Goal: Check status: Check status

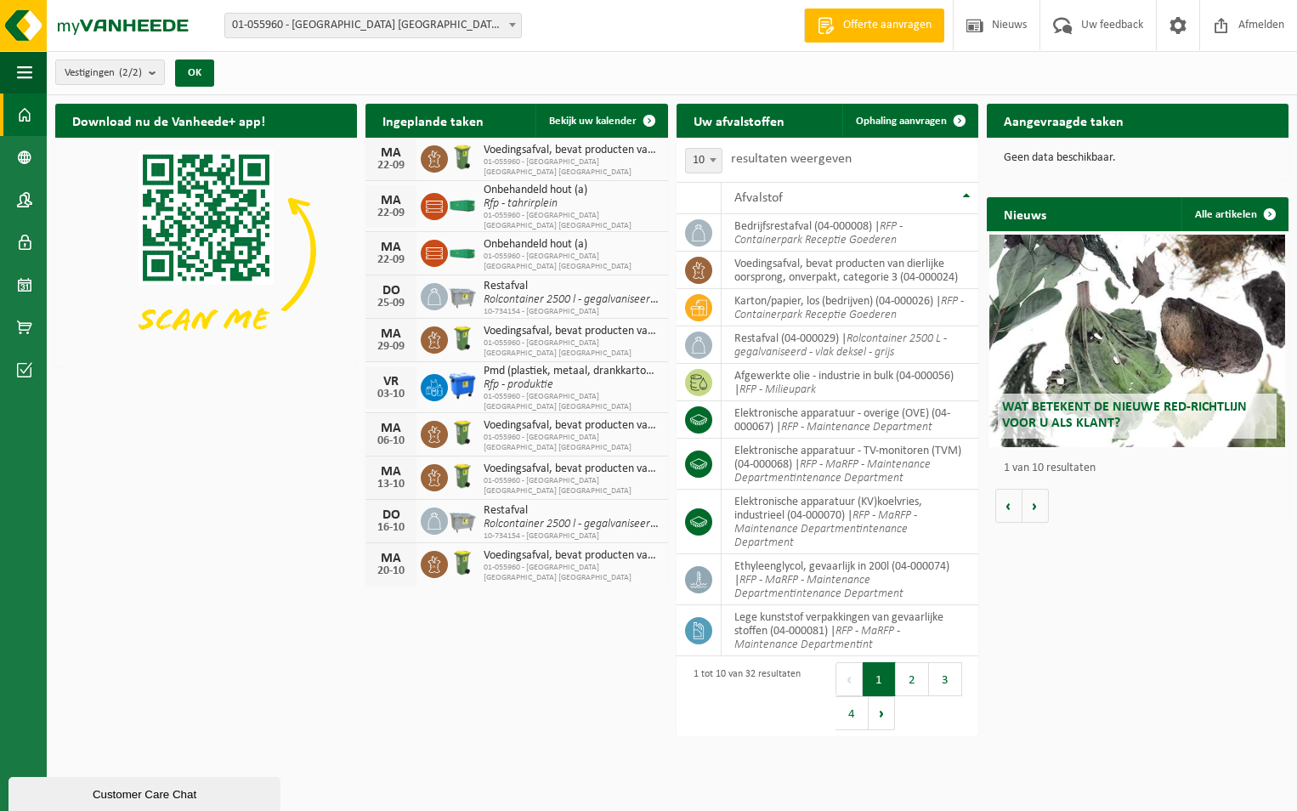
click at [1076, 126] on h2 "Aangevraagde taken" at bounding box center [1064, 120] width 154 height 33
click at [1026, 210] on h2 "Nieuws" at bounding box center [1025, 213] width 77 height 33
click at [1048, 111] on h2 "Aangevraagde taken" at bounding box center [1064, 120] width 154 height 33
click at [20, 281] on span at bounding box center [24, 285] width 15 height 43
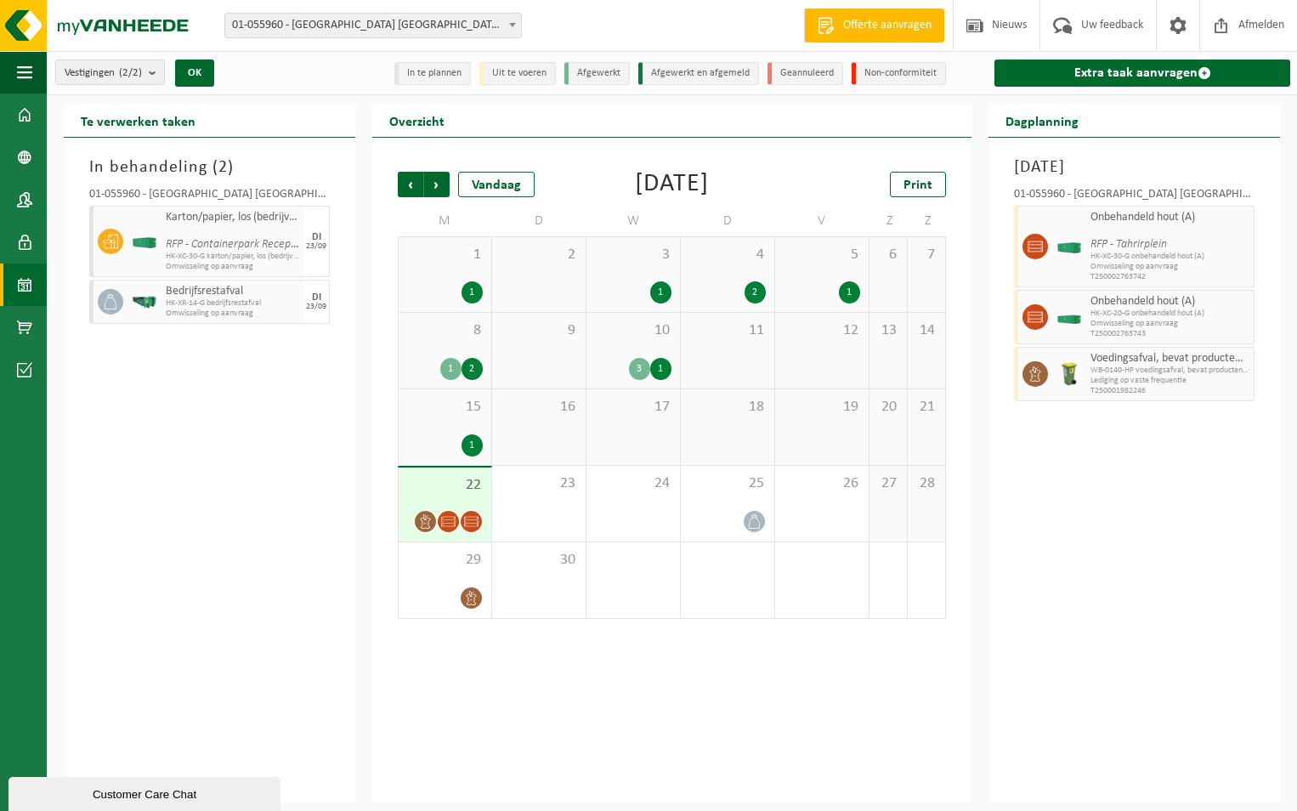
click at [466, 525] on icon at bounding box center [471, 521] width 14 height 14
click at [452, 523] on icon at bounding box center [448, 521] width 14 height 14
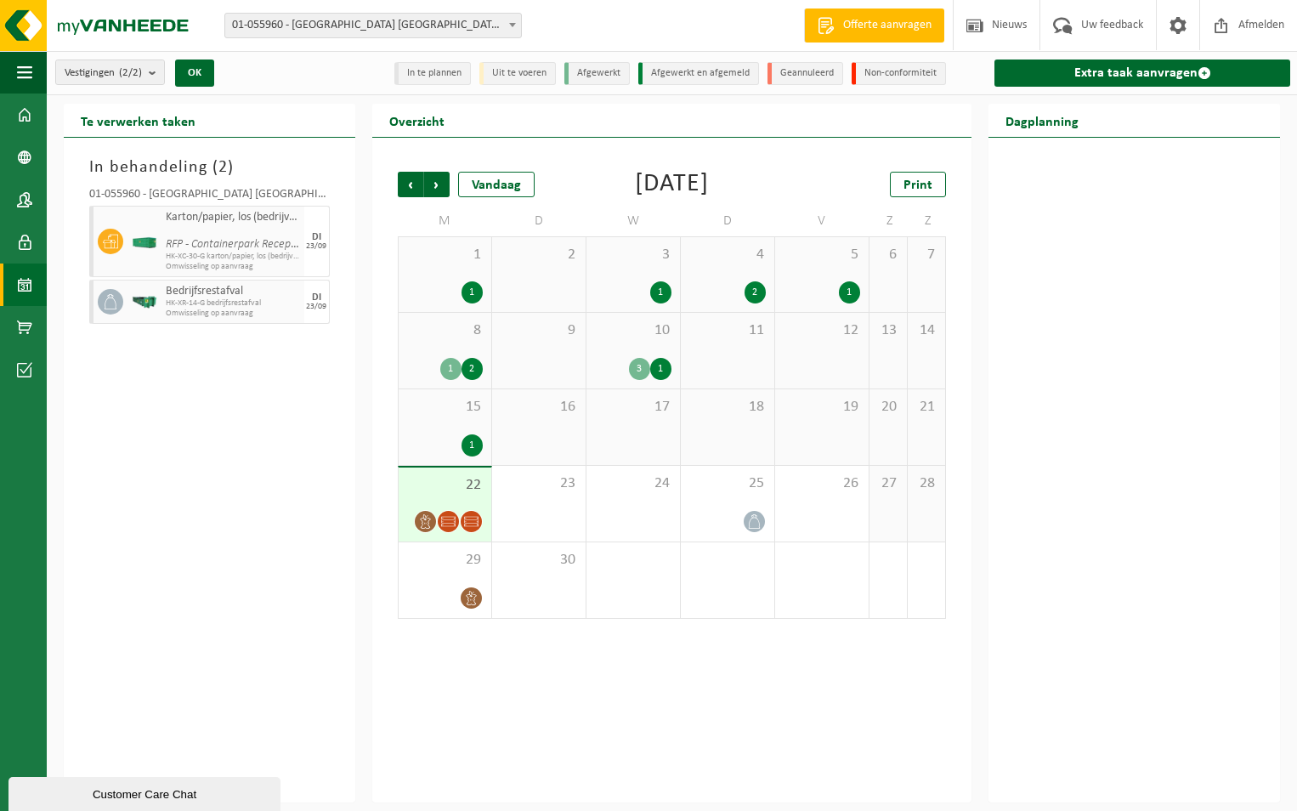
click at [466, 519] on icon at bounding box center [471, 521] width 14 height 14
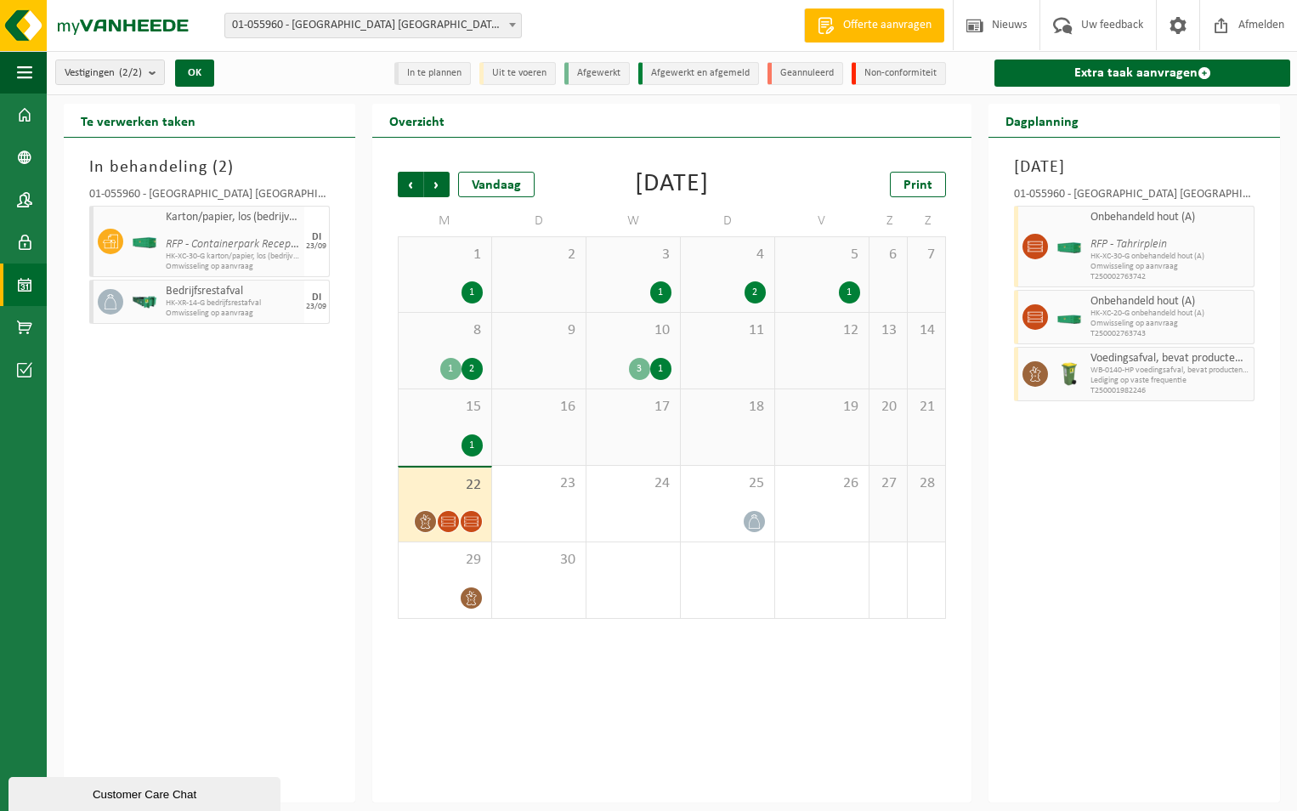
click at [474, 519] on icon at bounding box center [471, 521] width 14 height 14
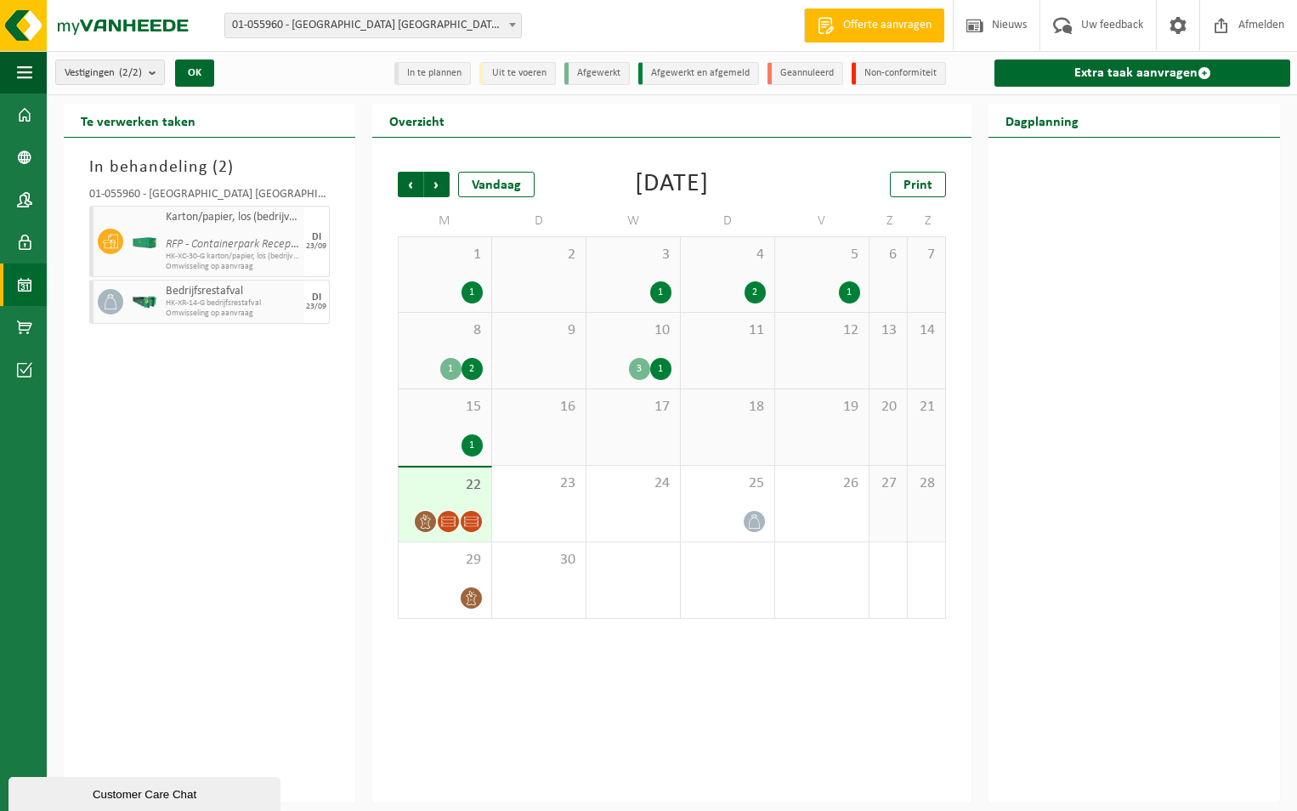
click at [448, 520] on icon at bounding box center [448, 521] width 14 height 14
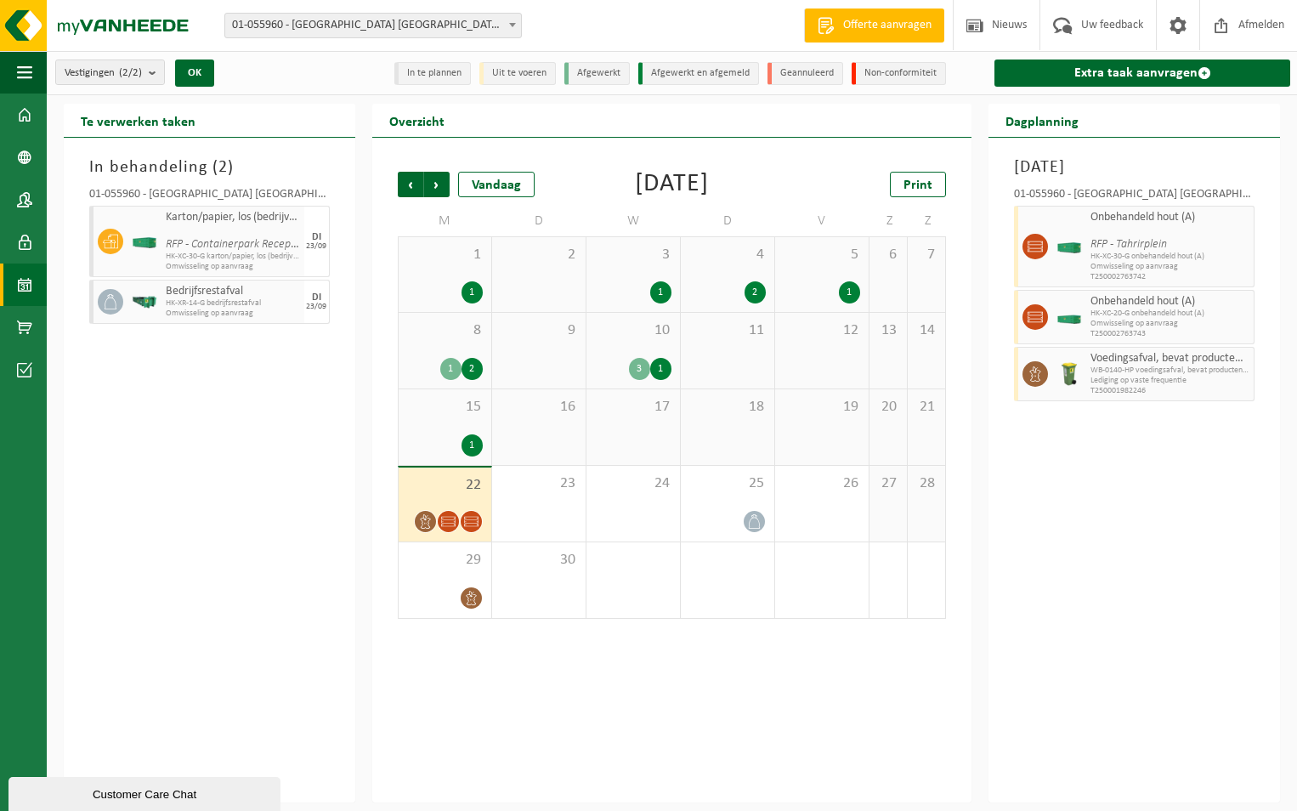
click at [426, 518] on icon at bounding box center [425, 521] width 10 height 14
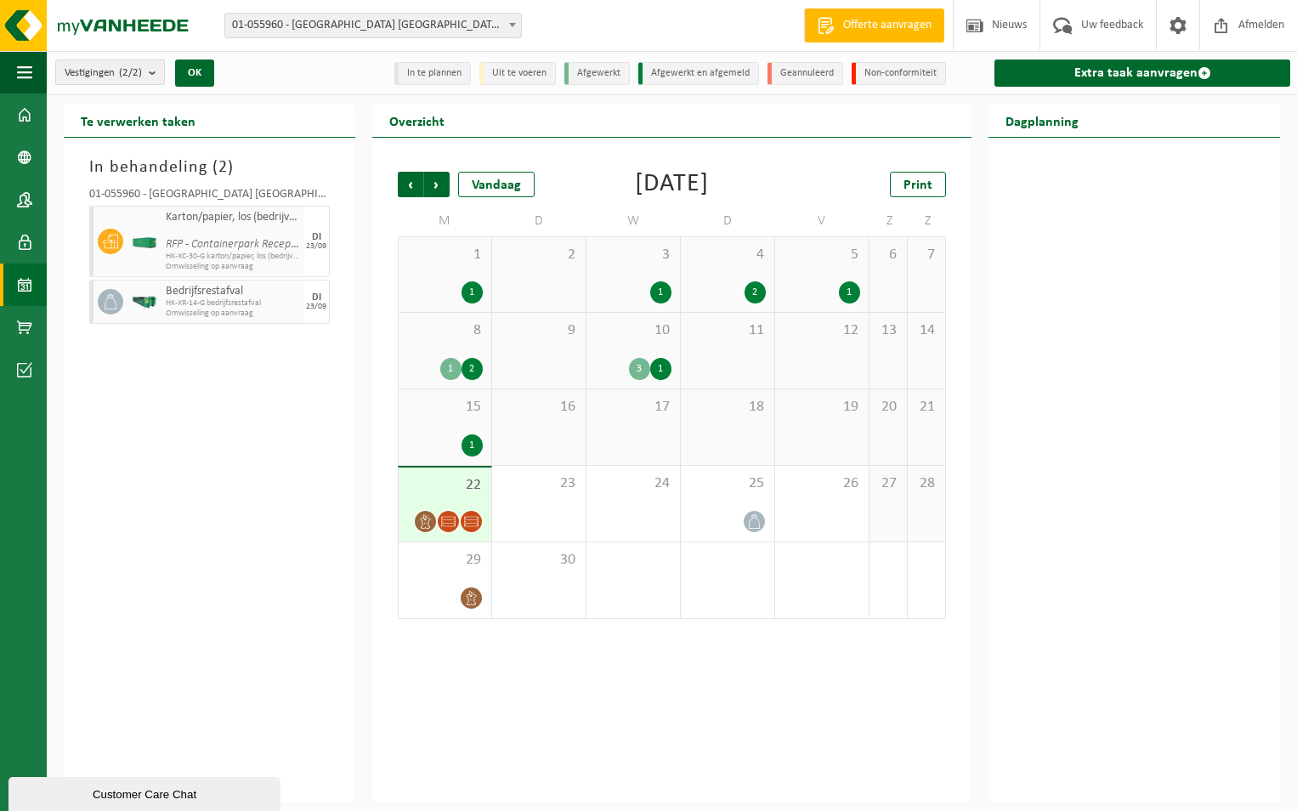
click at [439, 518] on span at bounding box center [448, 521] width 21 height 21
